Goal: Task Accomplishment & Management: Use online tool/utility

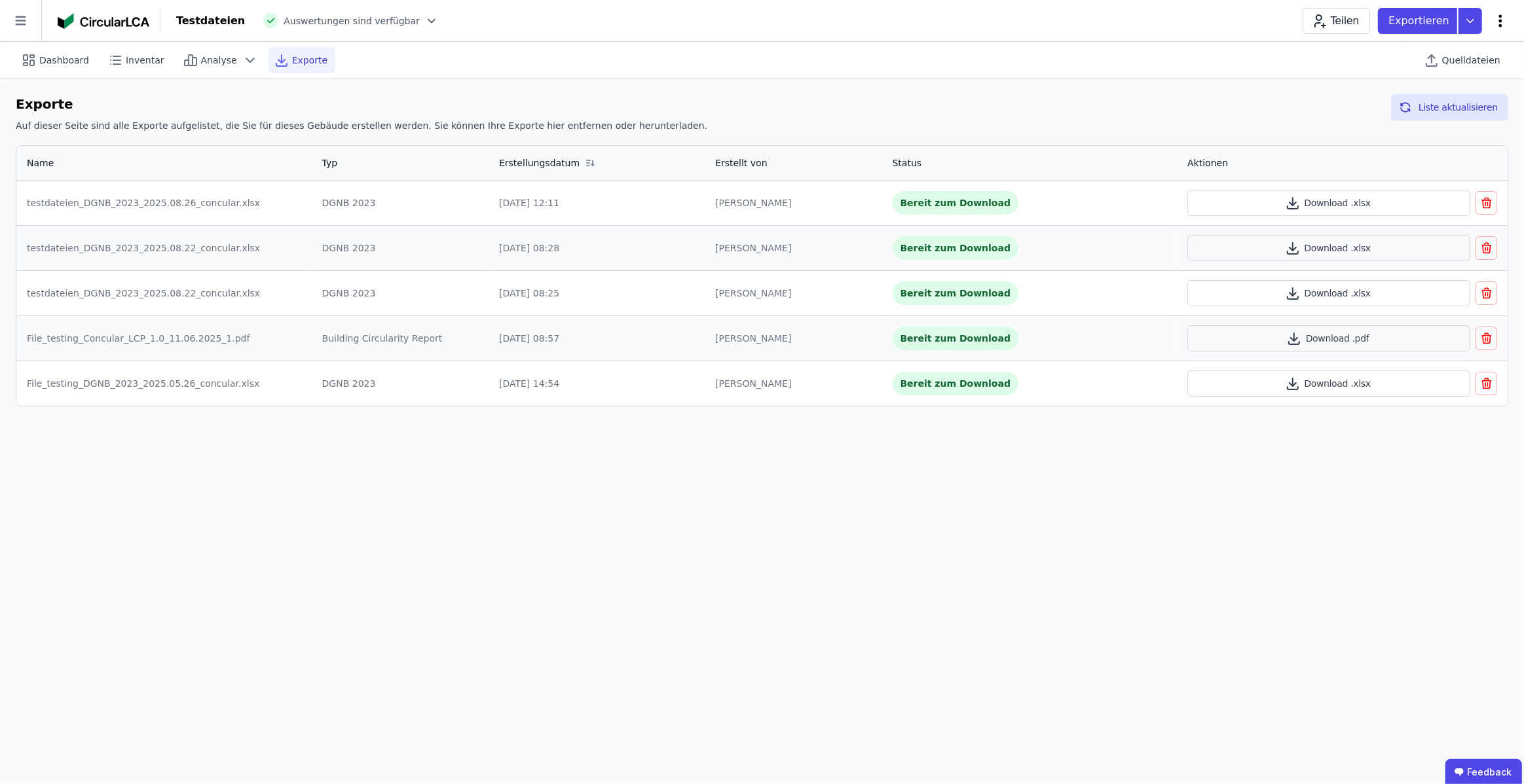
click at [1505, 18] on icon at bounding box center [1500, 21] width 16 height 16
click at [1483, 42] on div "Gebäude bearbeiten" at bounding box center [1444, 51] width 126 height 24
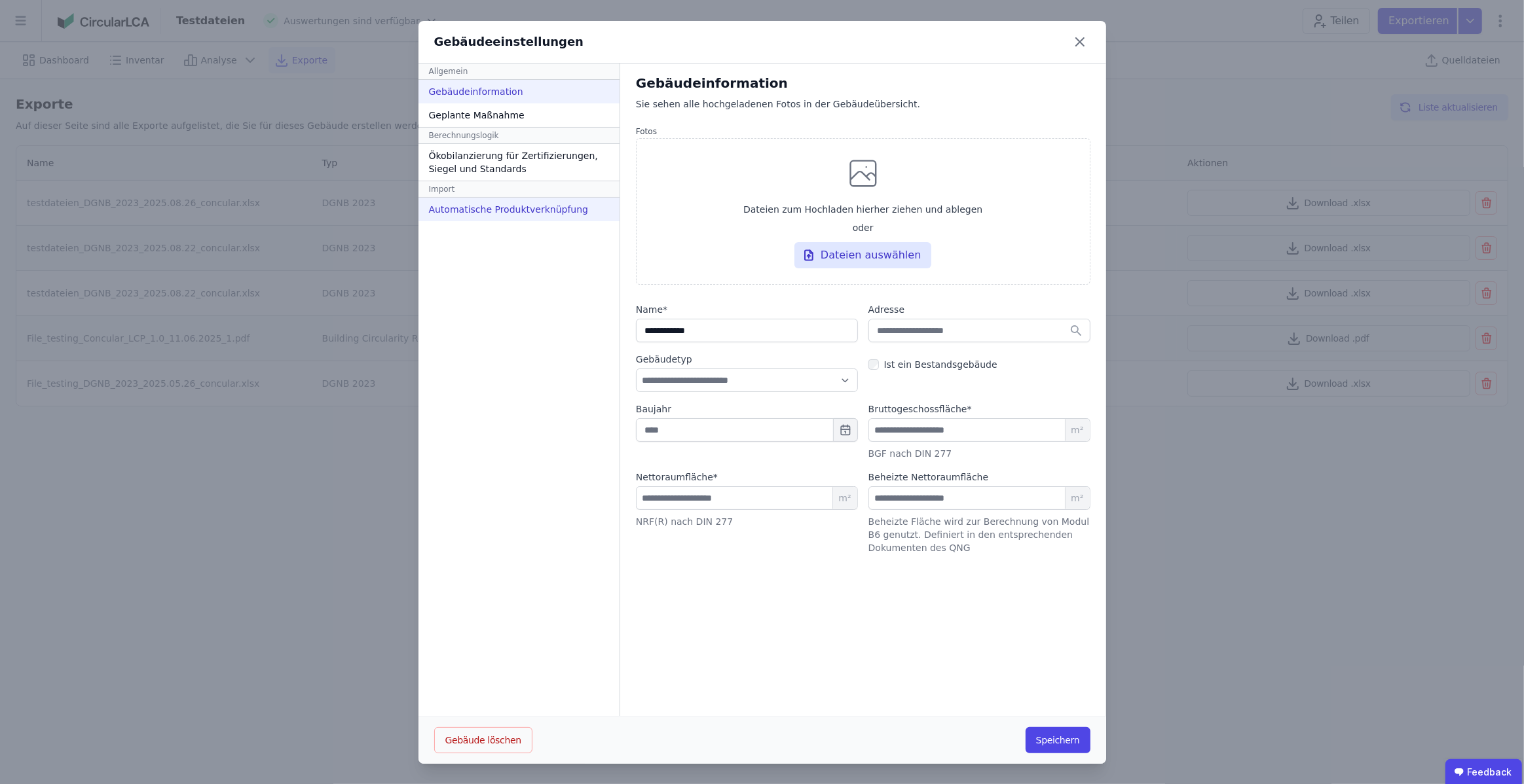
click at [545, 219] on div "Automatische Produktverknüpfung" at bounding box center [518, 209] width 201 height 24
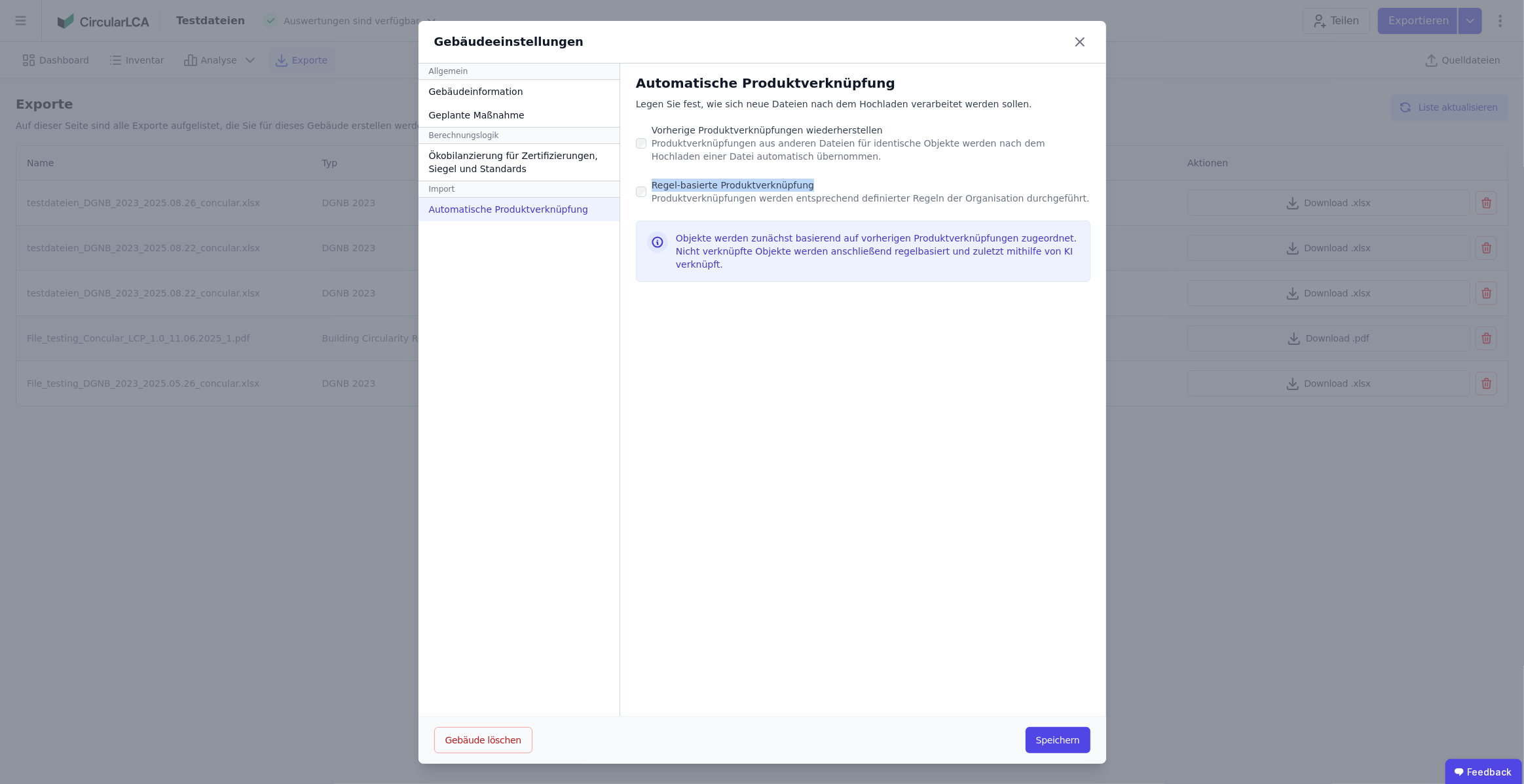
drag, startPoint x: 646, startPoint y: 182, endPoint x: 900, endPoint y: 188, distance: 254.1
click at [900, 188] on div "Regel-basierte Produktverknüpfung" at bounding box center [871, 185] width 438 height 13
copy div "Regel-basierte Produktverknüpfung"
click at [1078, 39] on icon at bounding box center [1079, 42] width 8 height 8
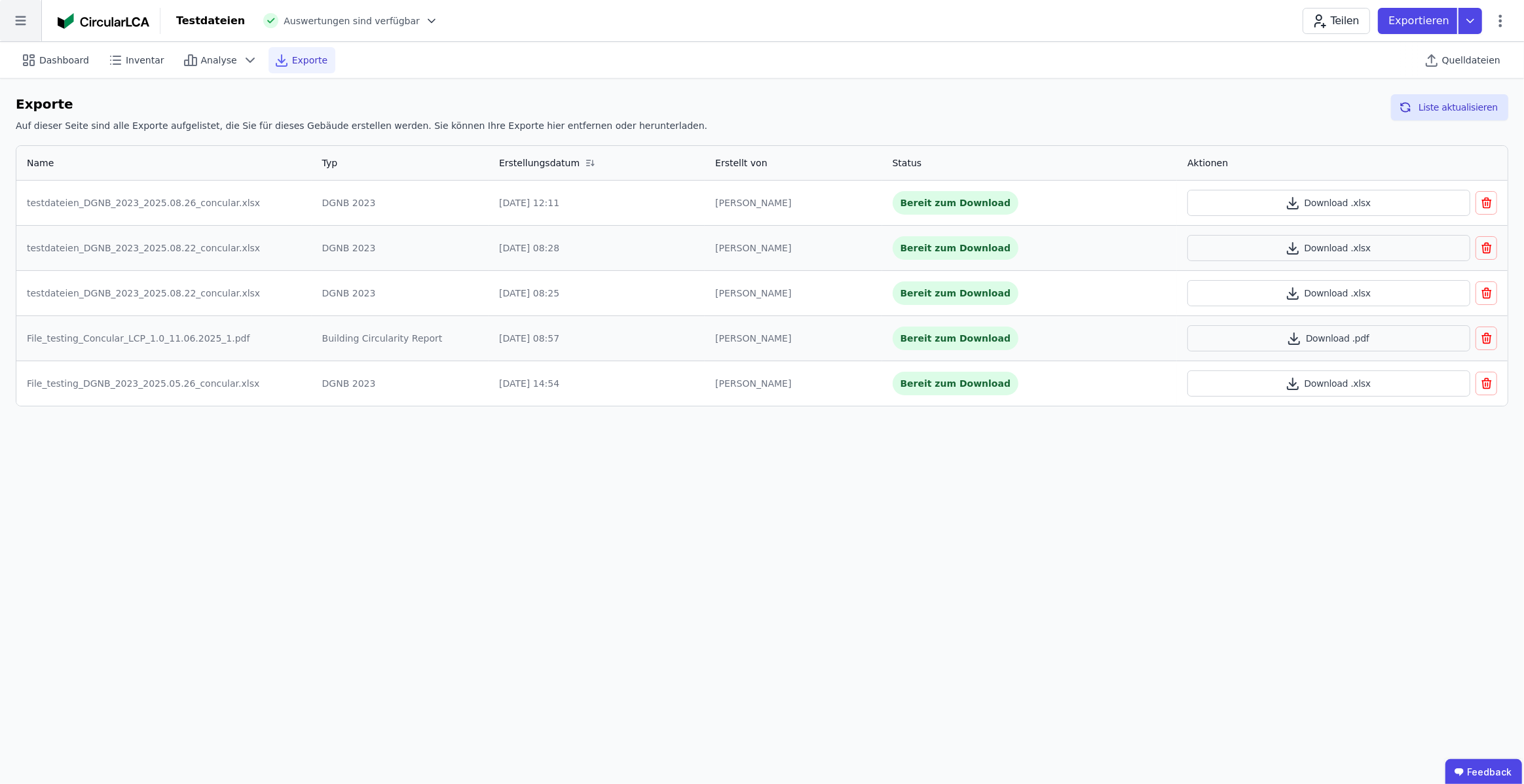
click at [19, 27] on icon at bounding box center [20, 20] width 42 height 42
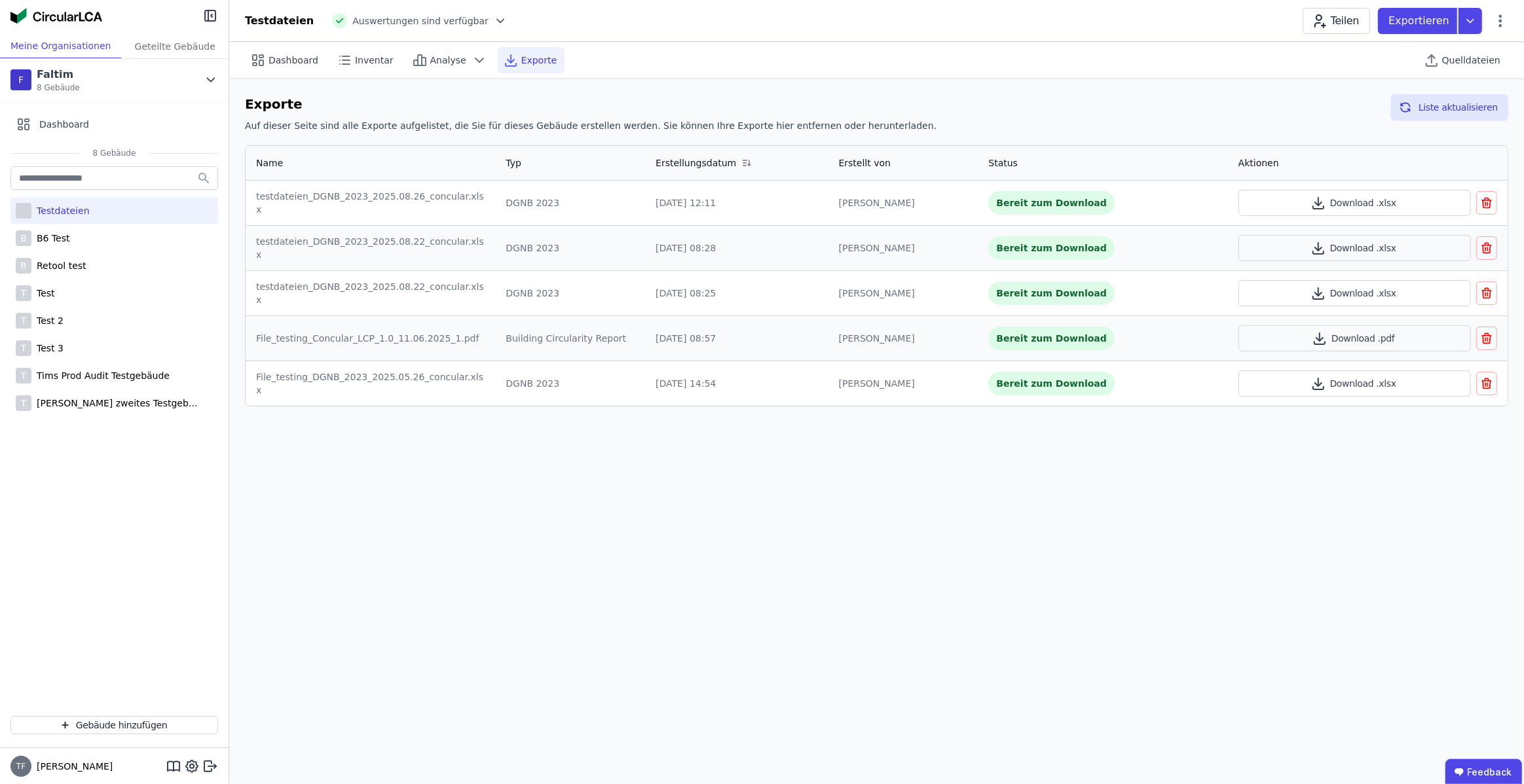
click at [100, 209] on div "Testdateien" at bounding box center [114, 211] width 208 height 27
select select "*****"
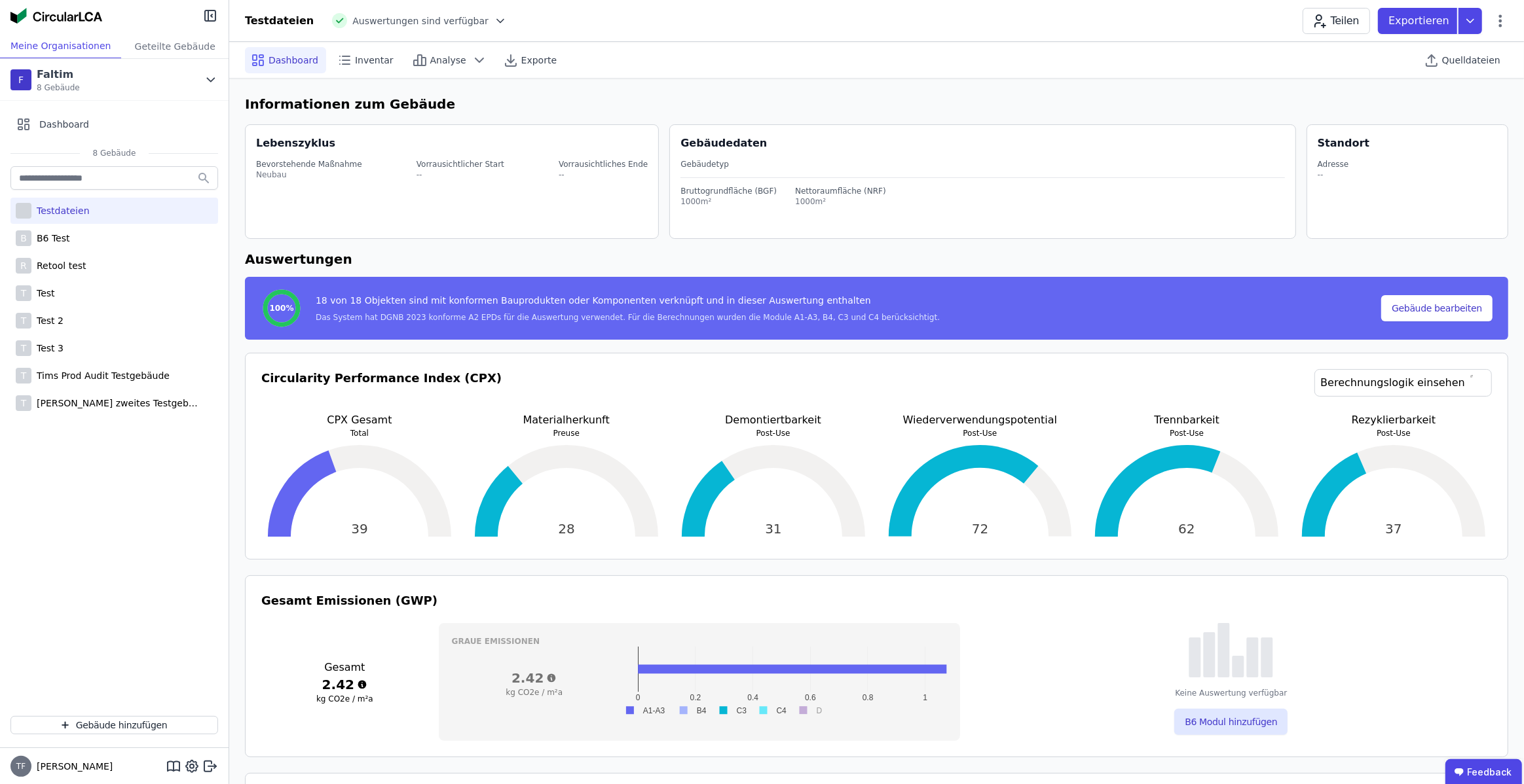
click at [61, 592] on div "Testdateien B B6 Test R Retool test T Test T Test 2 T Test 3 T Tims Prod Audit …" at bounding box center [114, 434] width 229 height 542
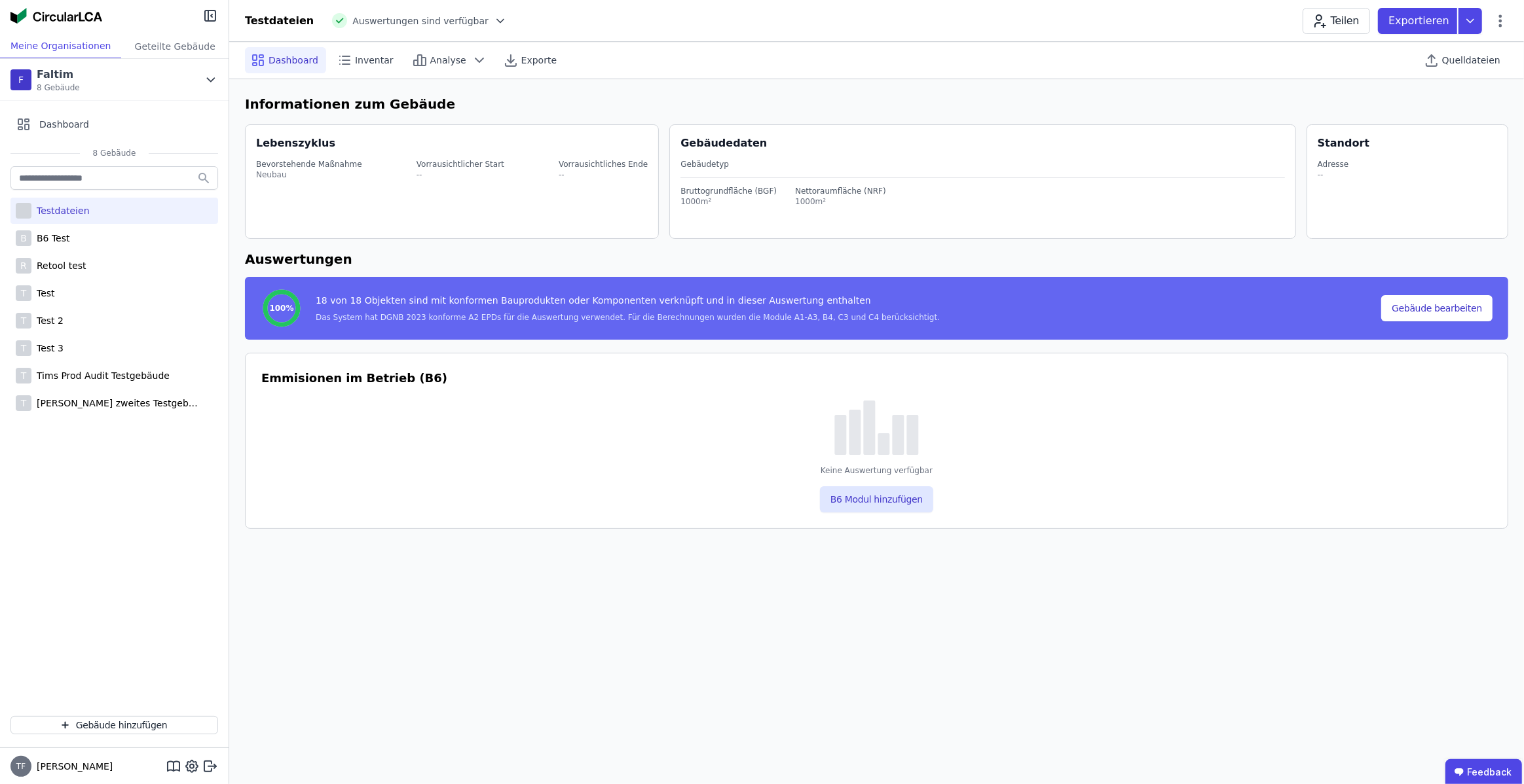
select select "*"
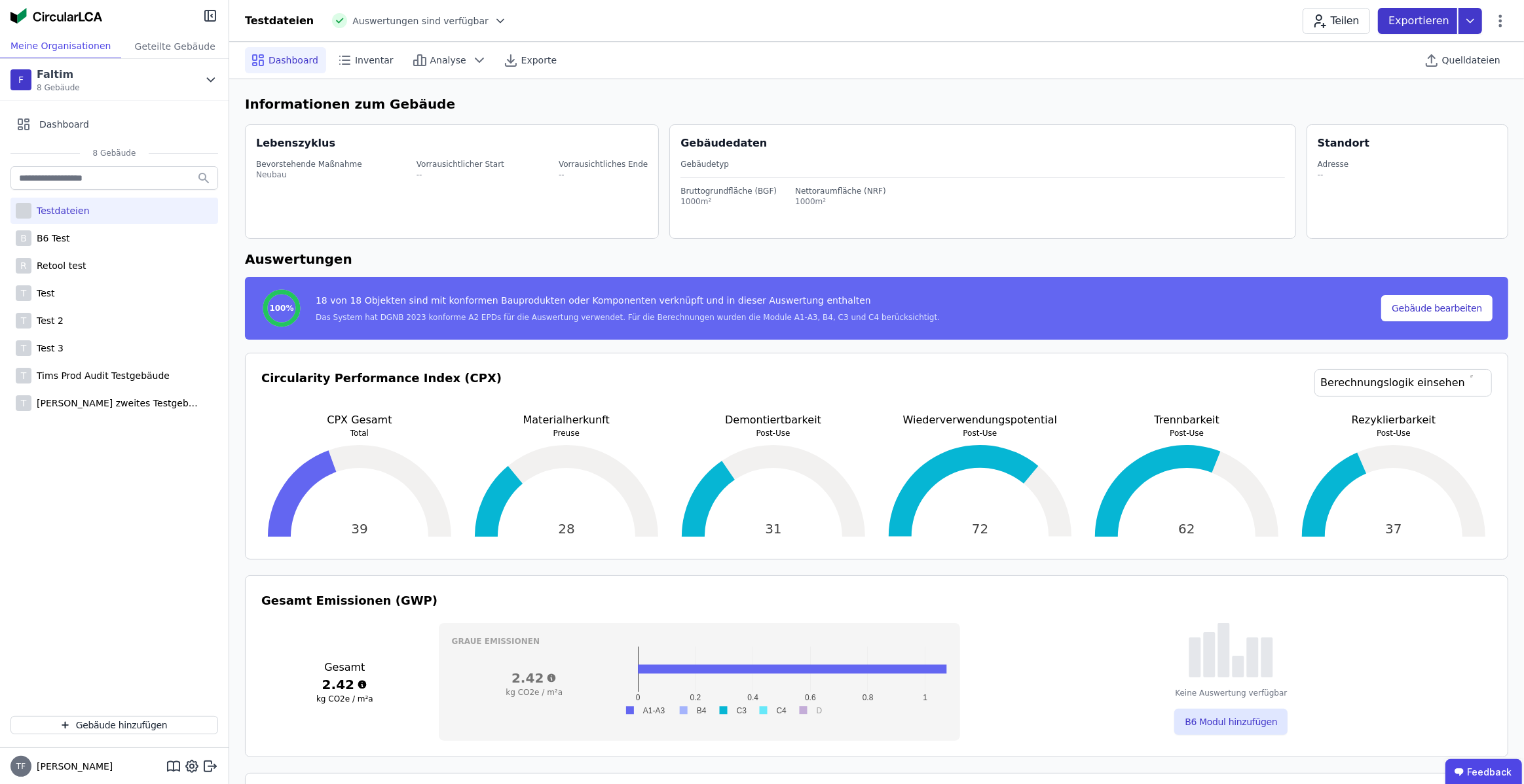
click at [1471, 22] on icon at bounding box center [1470, 21] width 24 height 27
click at [1471, 22] on icon at bounding box center [1469, 20] width 6 height 4
drag, startPoint x: 1452, startPoint y: 72, endPoint x: 1454, endPoint y: 65, distance: 7.3
click at [1453, 67] on div "Quelldateien" at bounding box center [1462, 60] width 89 height 27
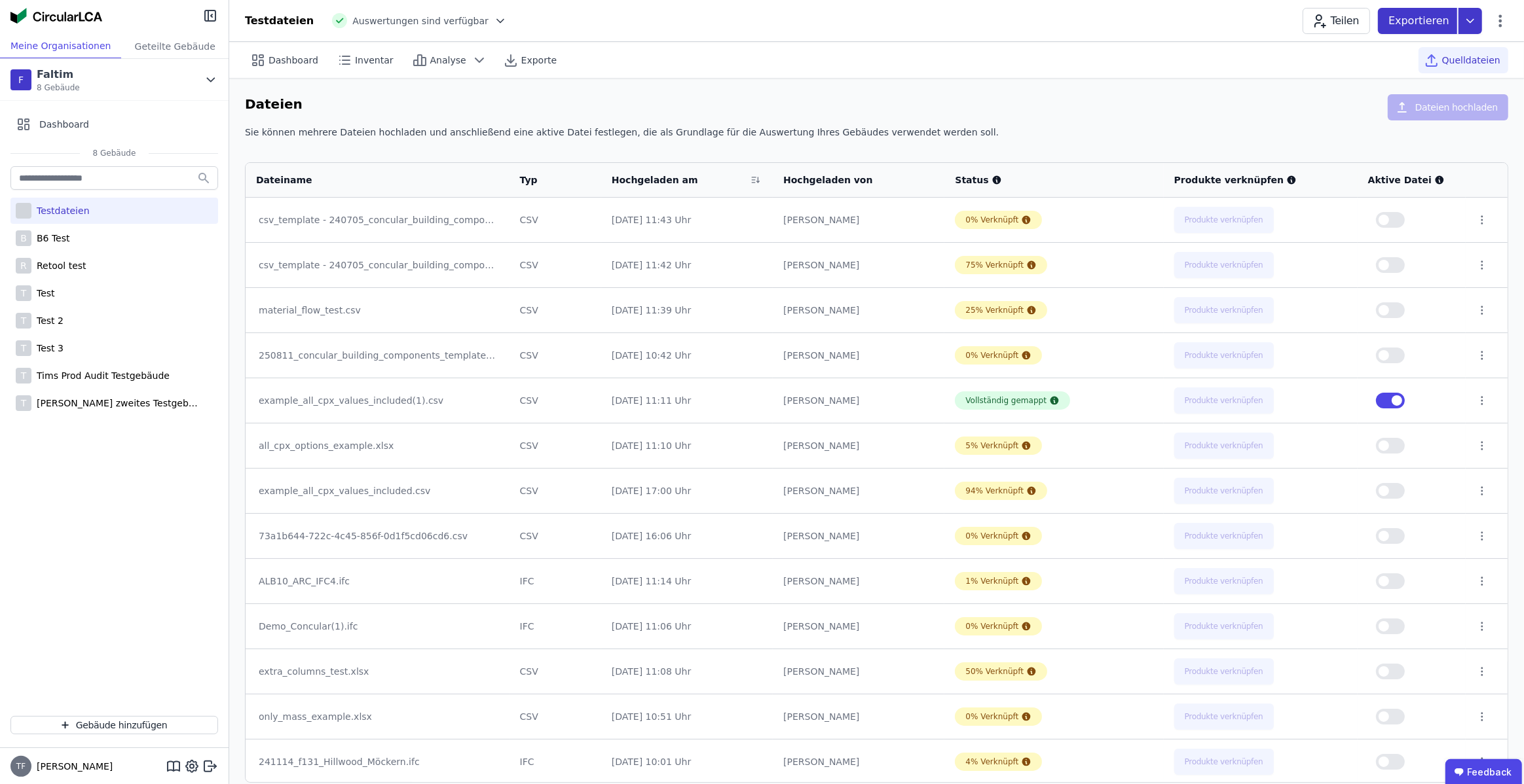
click at [1461, 22] on icon at bounding box center [1470, 21] width 24 height 27
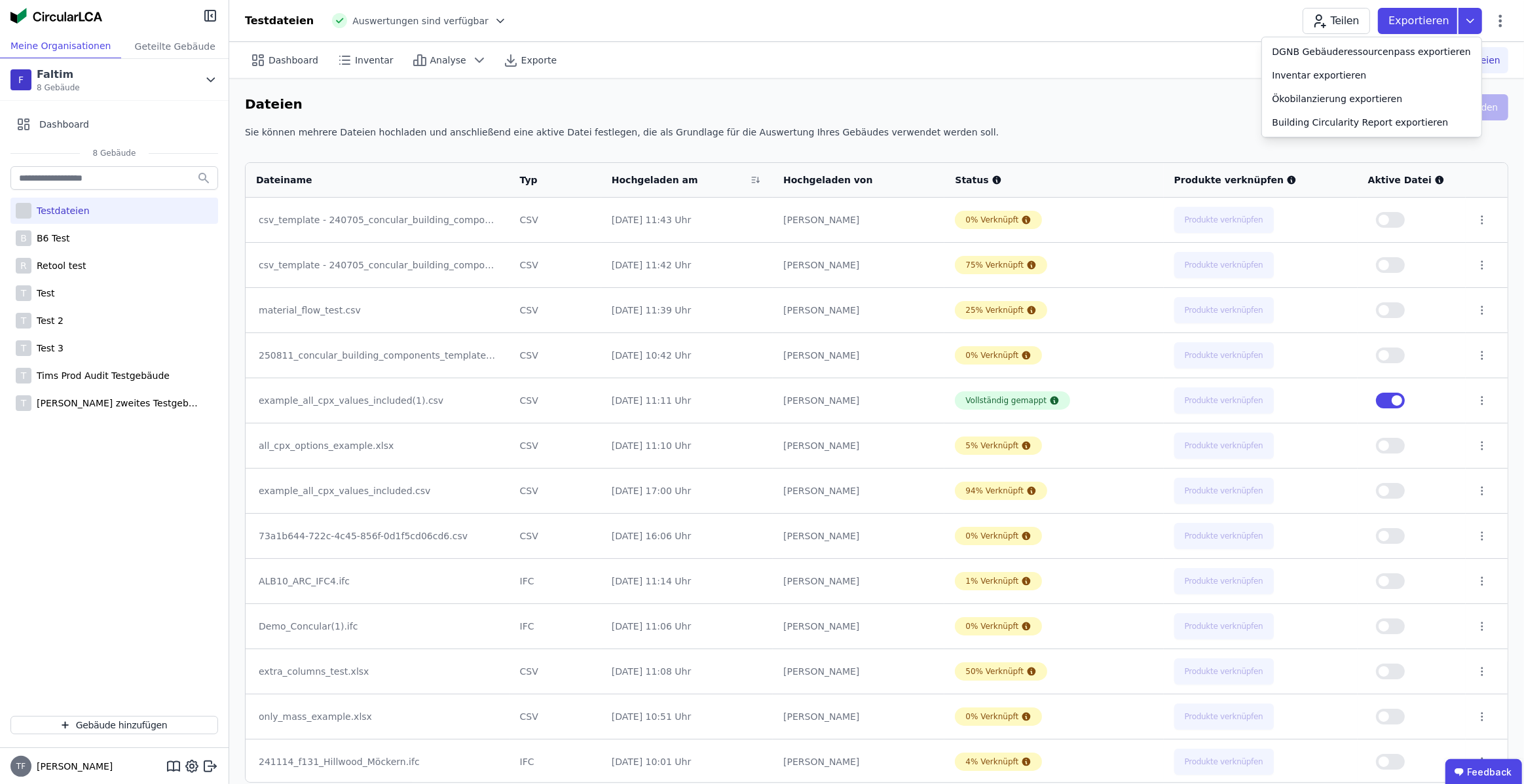
click at [986, 136] on div "Sie können mehrere Dateien hochladen und anschließend eine aktive Datei festleg…" at bounding box center [876, 137] width 1263 height 24
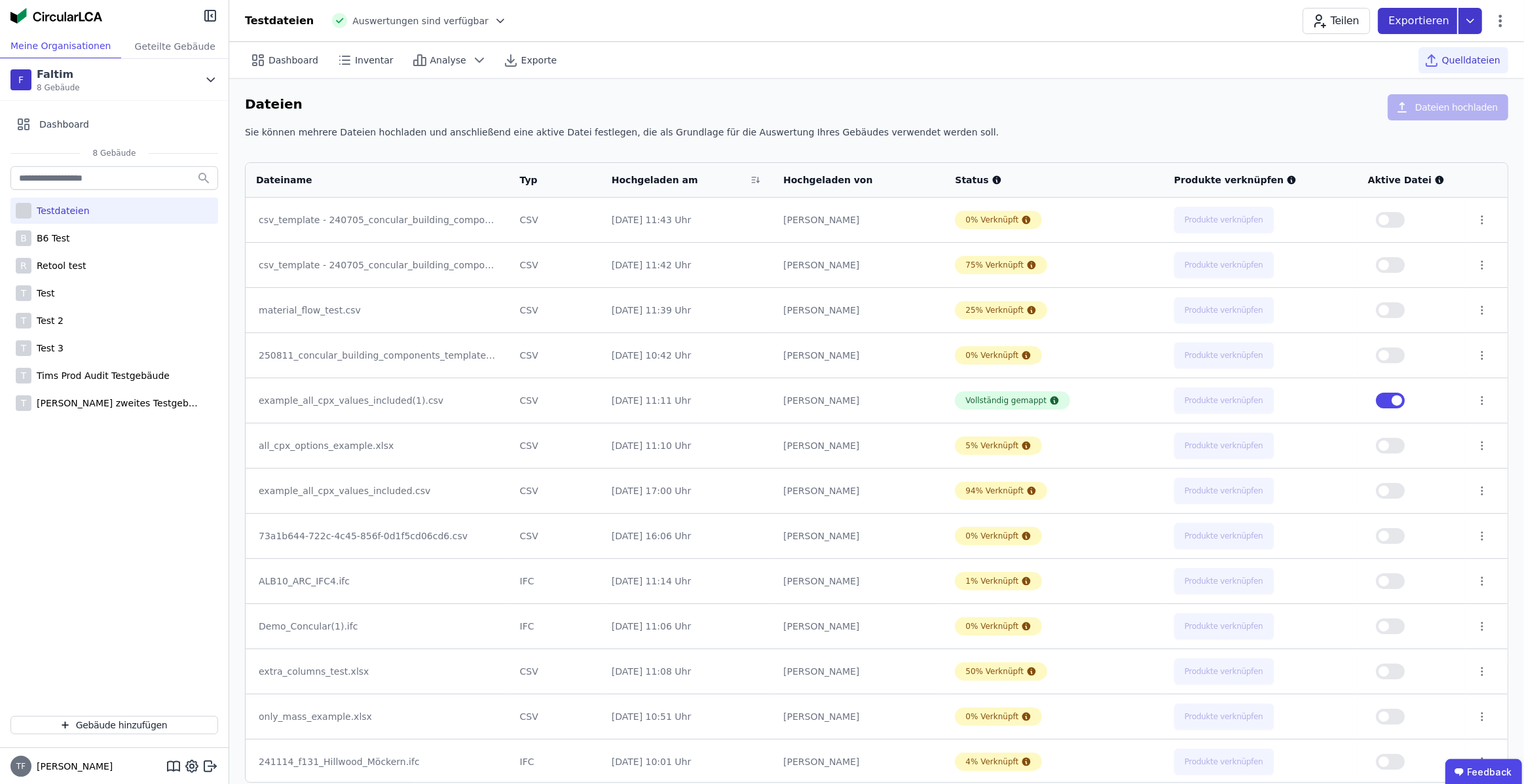
click at [1454, 8] on div "Exportieren" at bounding box center [1417, 21] width 80 height 27
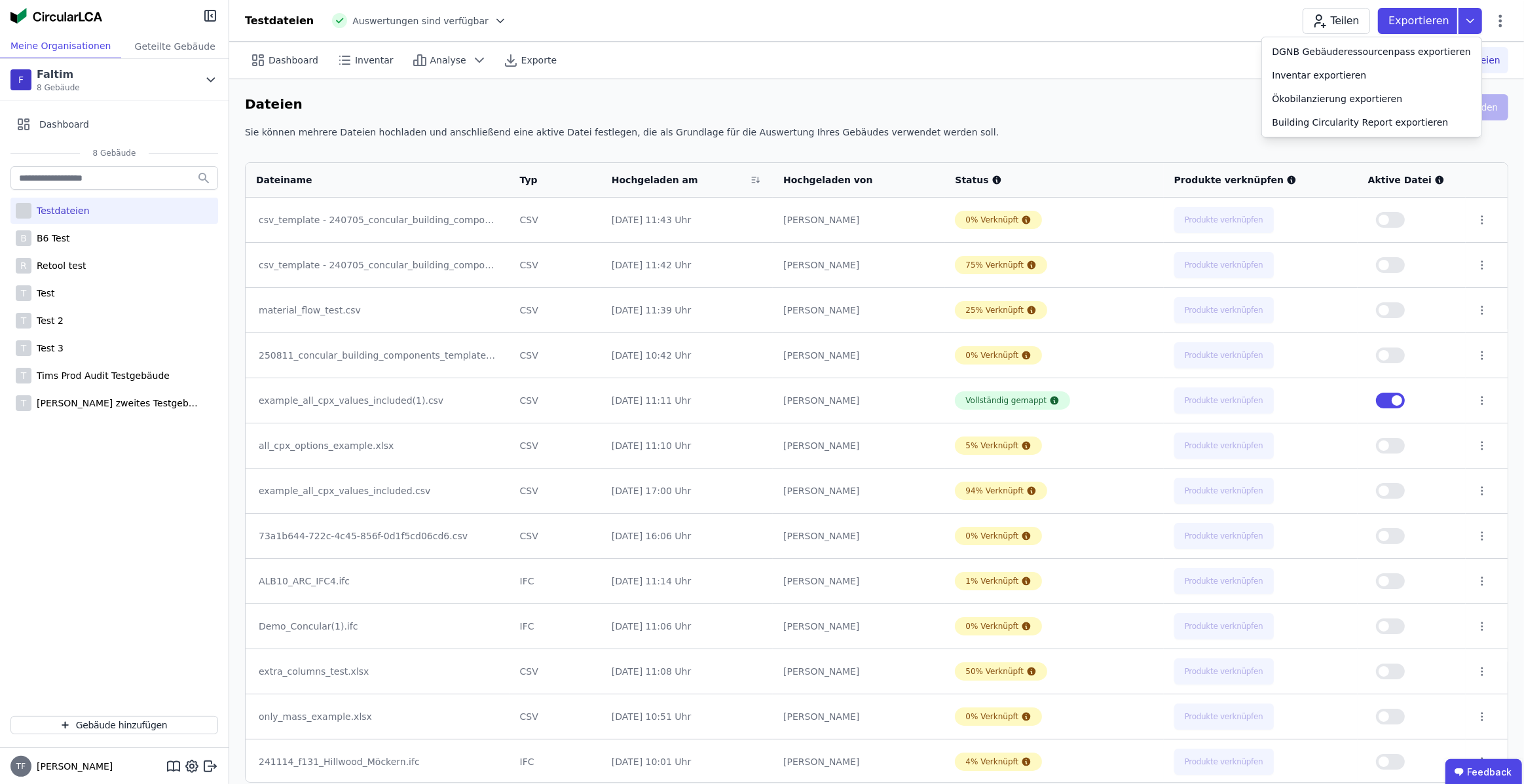
click at [1194, 127] on div "Sie können mehrere Dateien hochladen und anschließend eine aktive Datei festleg…" at bounding box center [876, 137] width 1263 height 24
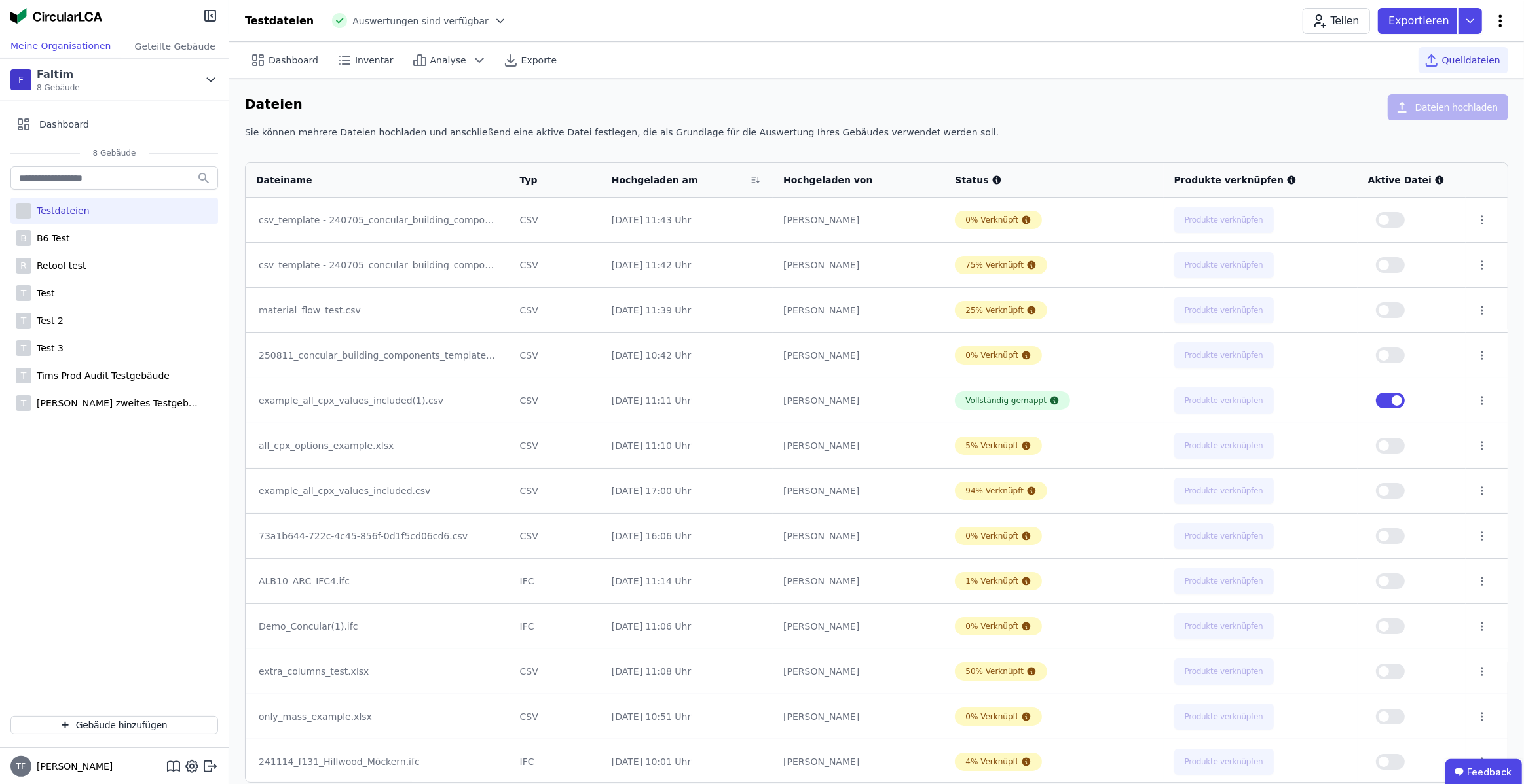
click at [1494, 19] on icon at bounding box center [1500, 21] width 16 height 16
click at [944, 114] on div "Dateien Dateien hochladen" at bounding box center [876, 110] width 1263 height 32
click at [292, 59] on span "Dashboard" at bounding box center [293, 60] width 50 height 13
select select "*"
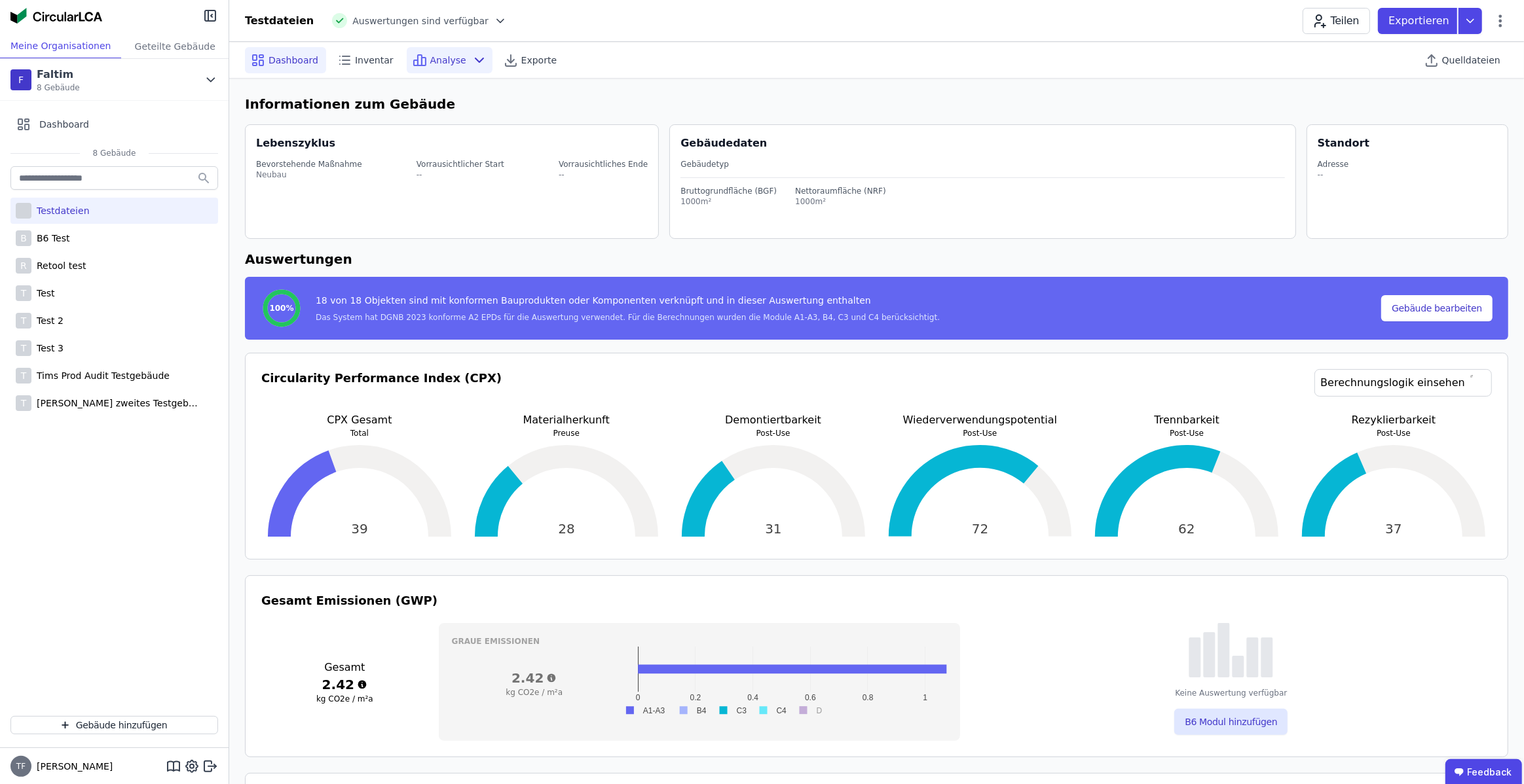
click at [431, 57] on span "Analyse" at bounding box center [448, 60] width 36 height 13
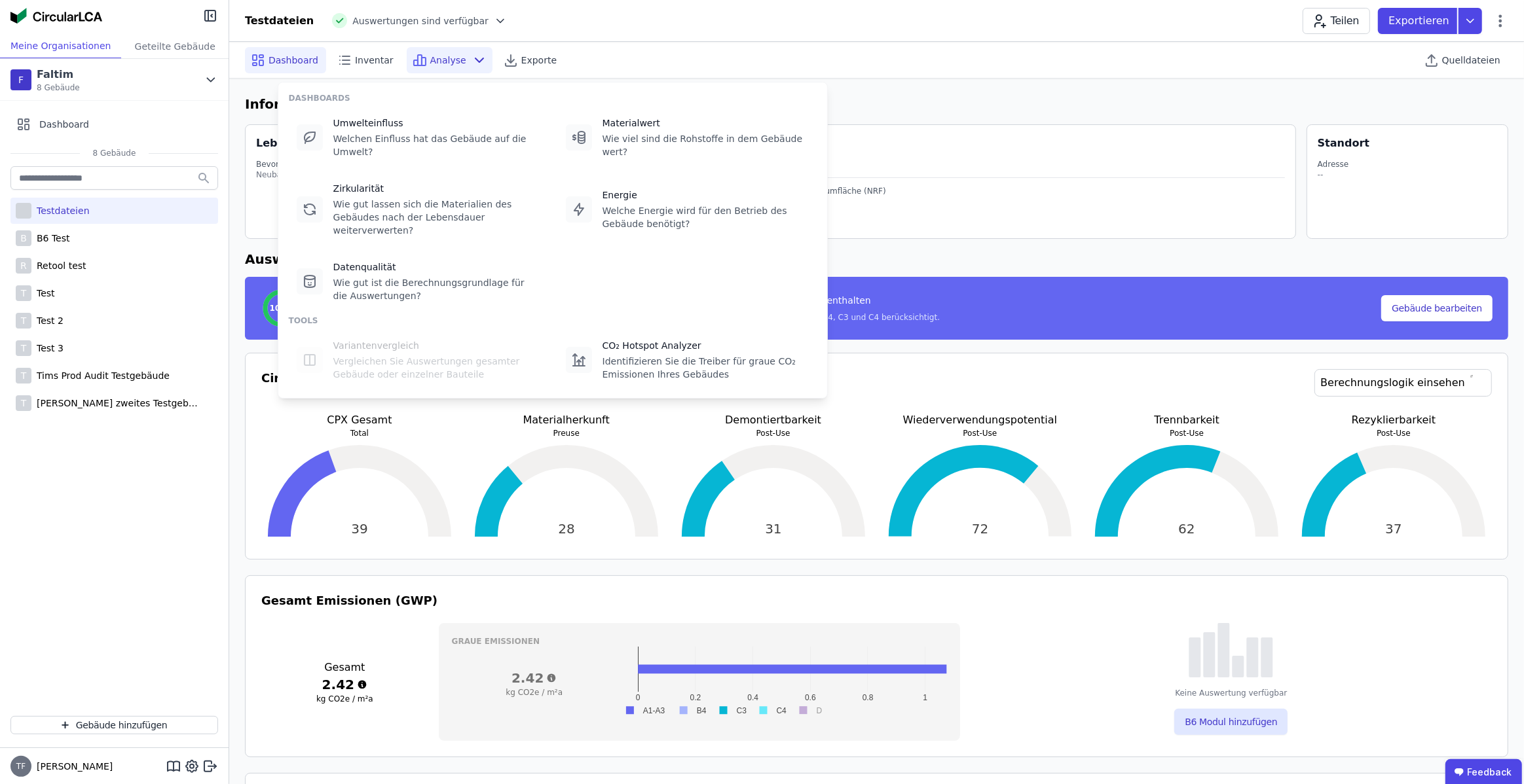
click at [451, 59] on span "Analyse" at bounding box center [448, 60] width 36 height 13
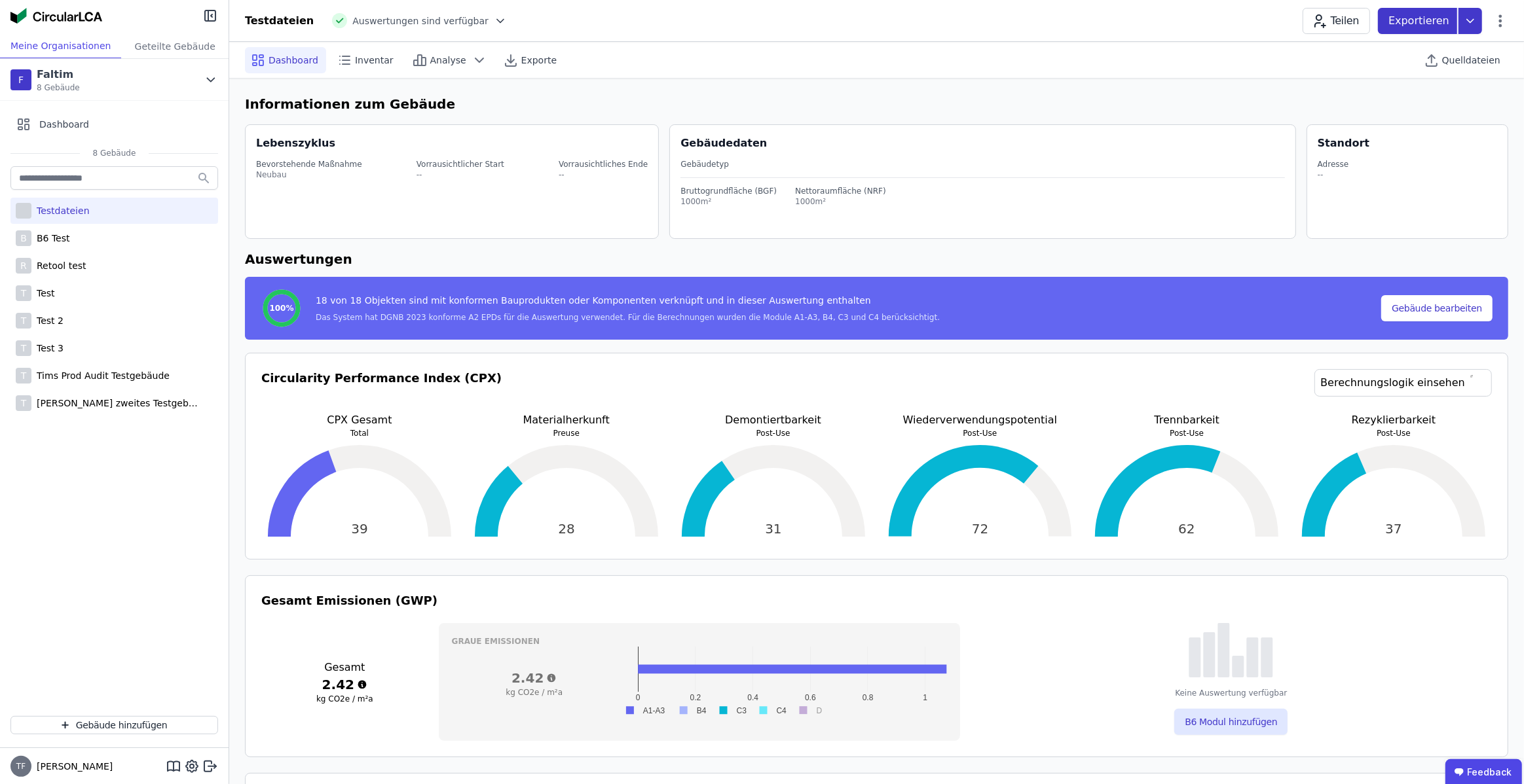
click at [1444, 22] on p "Exportieren" at bounding box center [1420, 21] width 64 height 16
click at [1444, 21] on p "Exportieren" at bounding box center [1420, 21] width 64 height 16
